Goal: Find specific page/section: Find specific page/section

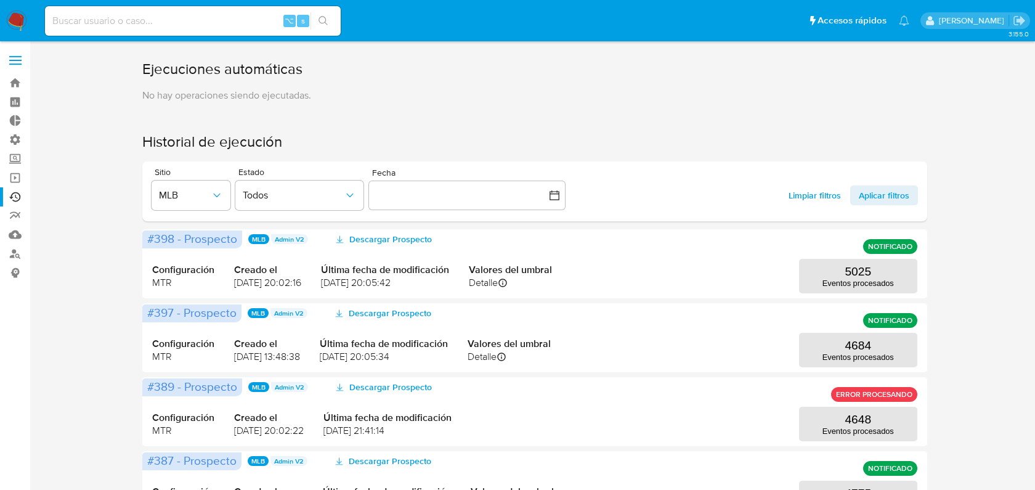
scroll to position [113, 0]
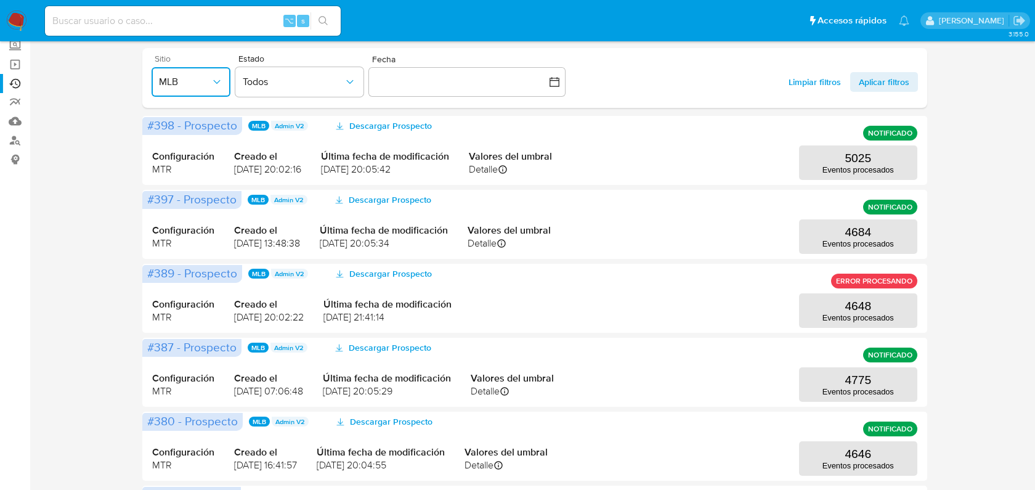
click at [180, 74] on button "MLB" at bounding box center [191, 82] width 79 height 30
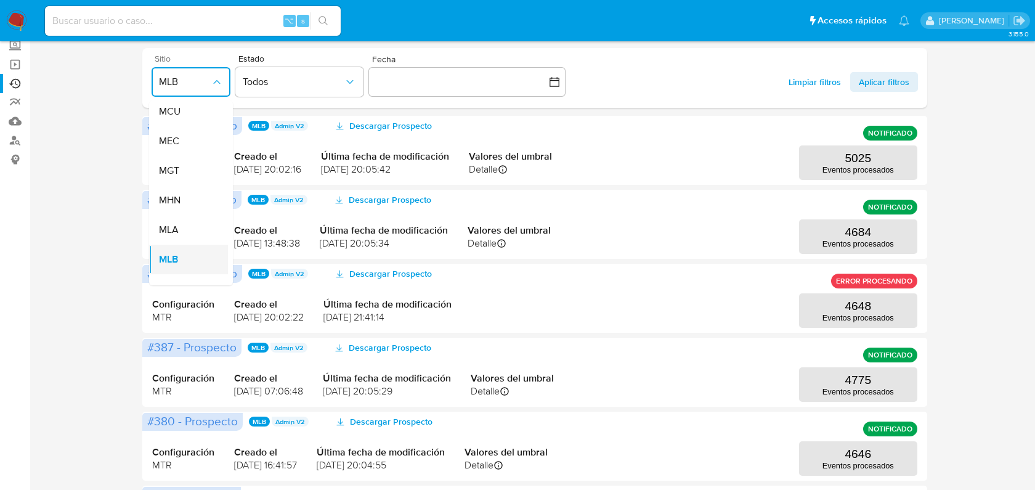
scroll to position [153, 0]
click at [197, 219] on div "MLA" at bounding box center [185, 228] width 52 height 30
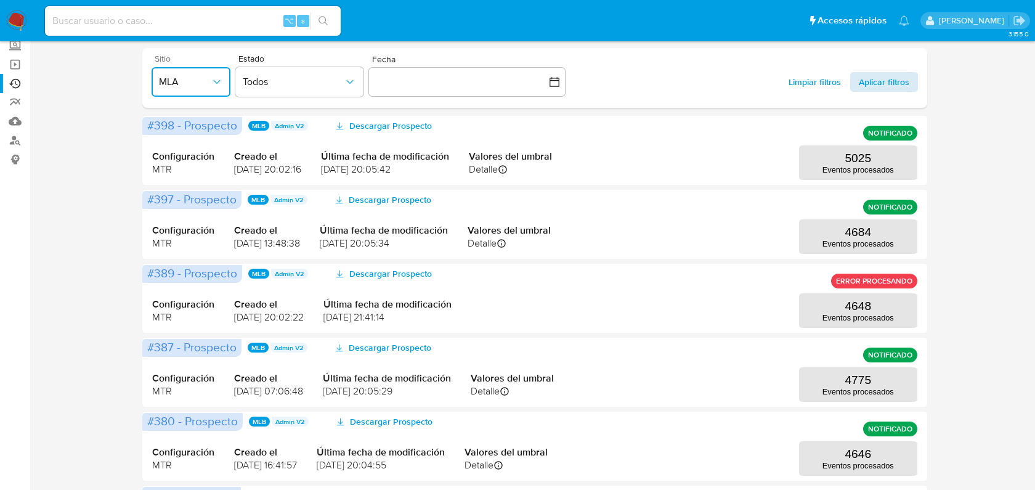
click at [870, 88] on span "Aplicar filtros" at bounding box center [884, 82] width 51 height 20
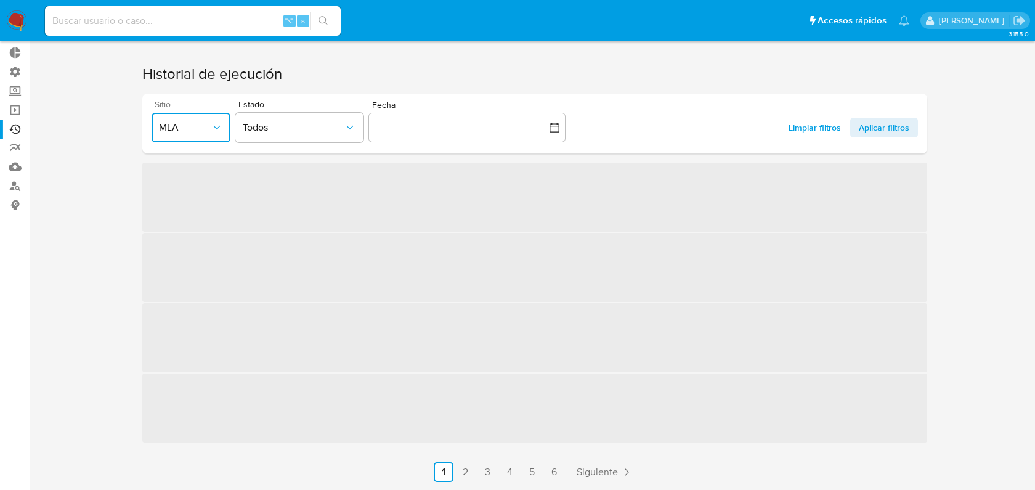
scroll to position [113, 0]
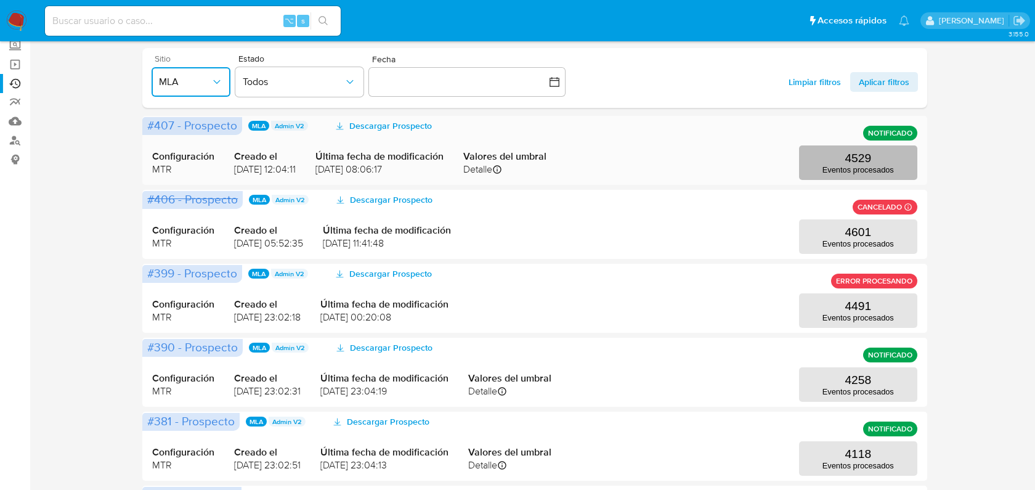
click at [862, 162] on p "4529" at bounding box center [858, 159] width 26 height 14
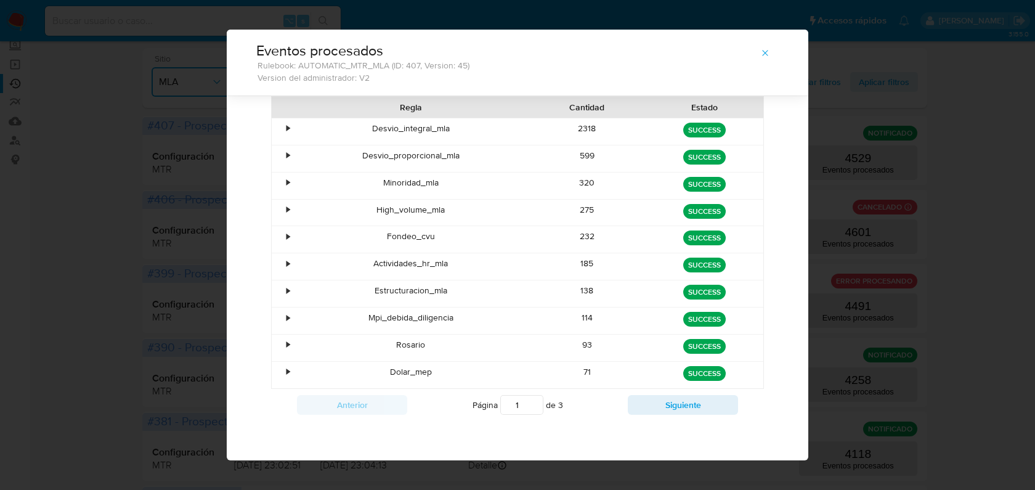
scroll to position [72, 0]
click at [637, 400] on button "Siguiente" at bounding box center [683, 405] width 110 height 20
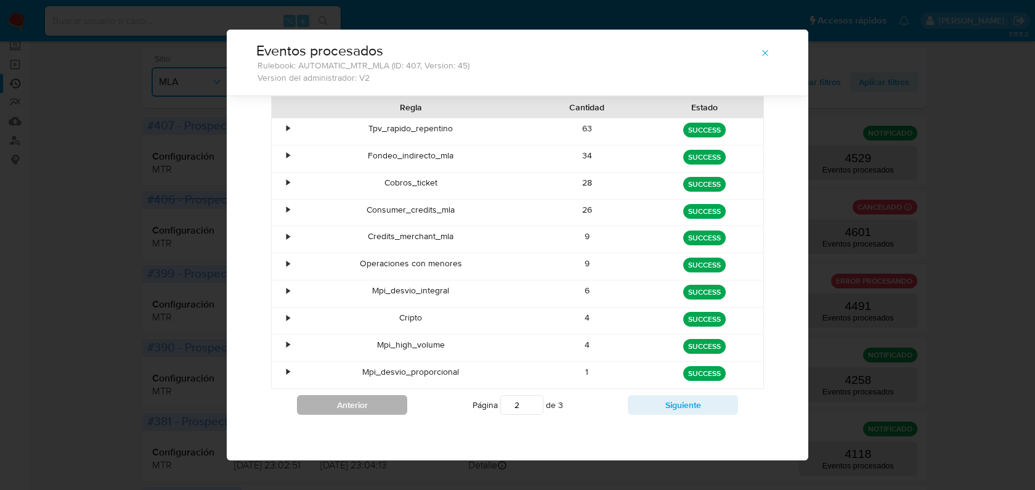
click at [324, 405] on button "Anterior" at bounding box center [352, 405] width 110 height 20
type input "1"
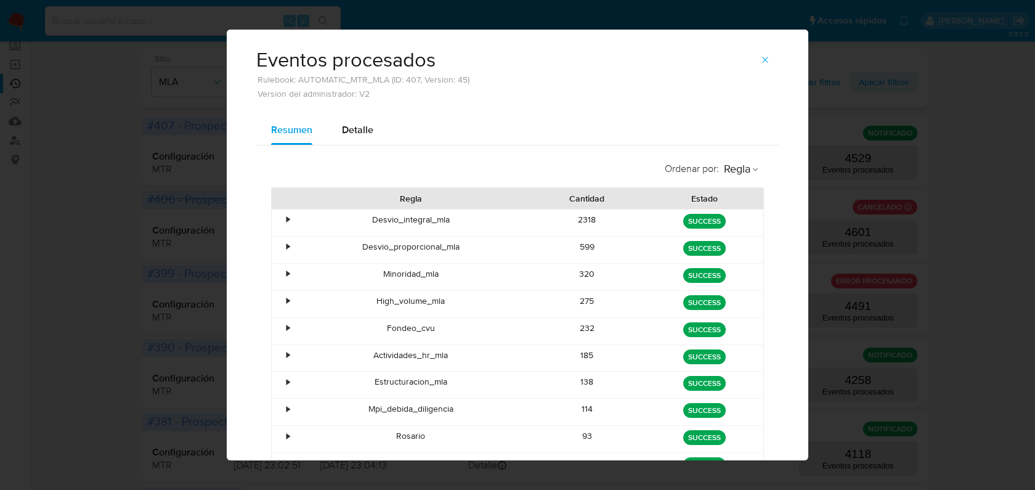
scroll to position [0, 0]
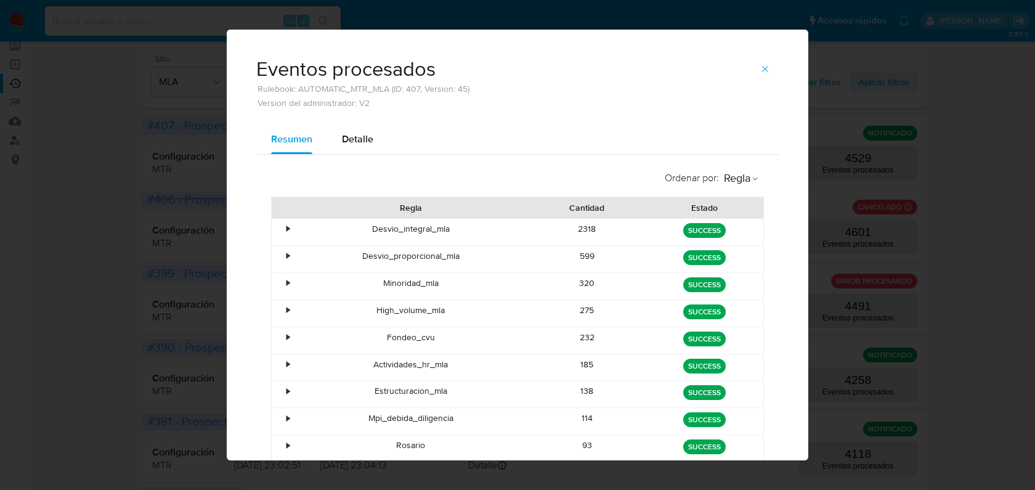
click at [764, 65] on icon "button" at bounding box center [765, 69] width 10 height 10
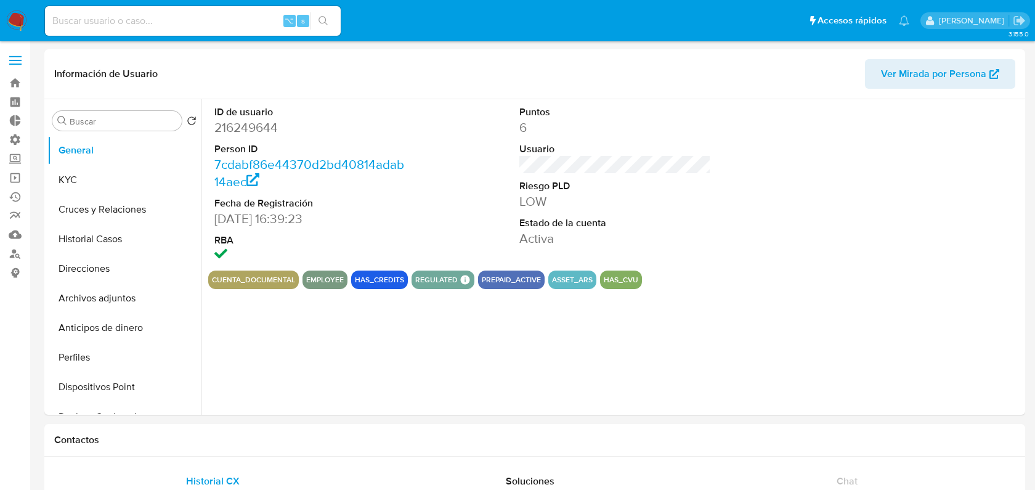
select select "10"
